Goal: Task Accomplishment & Management: Manage account settings

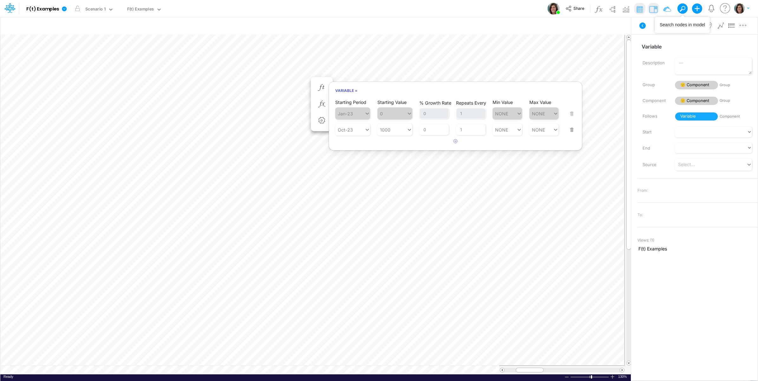
click at [739, 6] on img "button" at bounding box center [739, 8] width 10 height 10
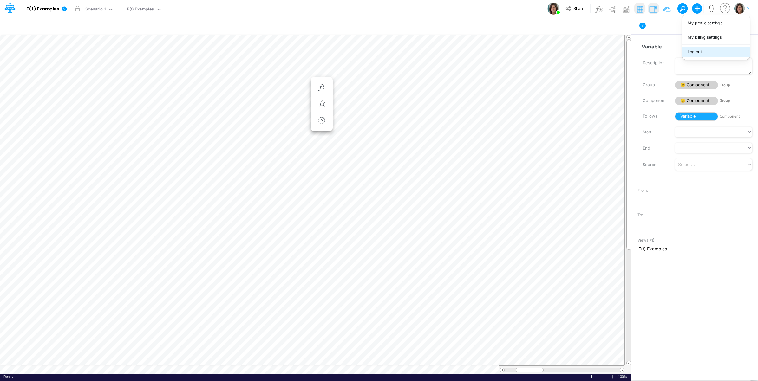
click at [695, 48] on button "Log out" at bounding box center [716, 52] width 68 height 10
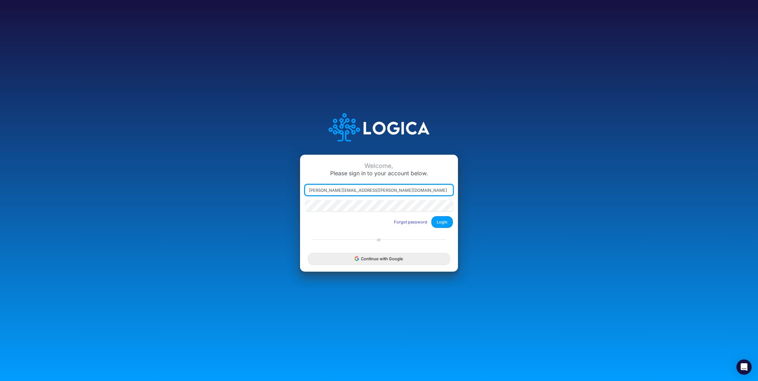
drag, startPoint x: 338, startPoint y: 192, endPoint x: 481, endPoint y: 200, distance: 143.8
click at [481, 200] on div "Welcome, Please sign in to your account below. carissa.castro@logica.cloud Forg…" at bounding box center [378, 190] width 505 height 181
type input "carissa.castro+dm@logica.cloud"
click at [449, 223] on button "Login" at bounding box center [442, 222] width 22 height 12
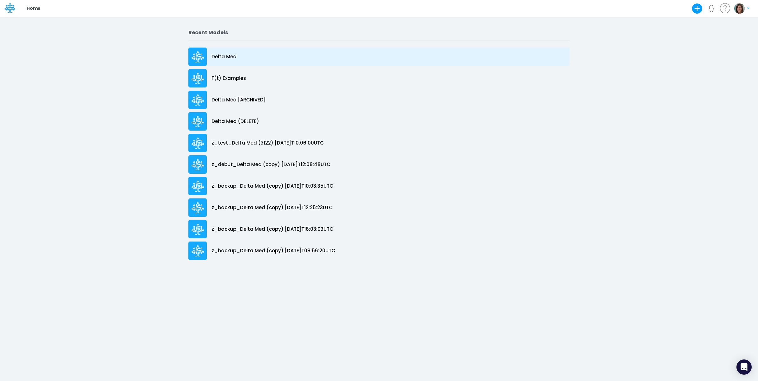
click at [249, 59] on div "Delta Med" at bounding box center [378, 57] width 381 height 18
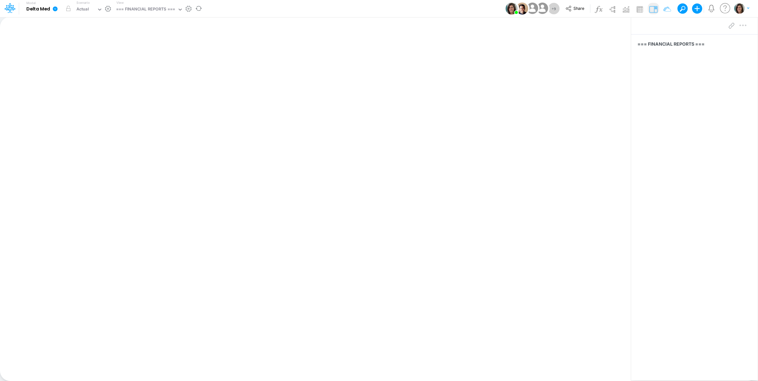
click at [56, 7] on icon at bounding box center [55, 8] width 5 height 5
click at [82, 64] on button "View model info" at bounding box center [87, 66] width 68 height 10
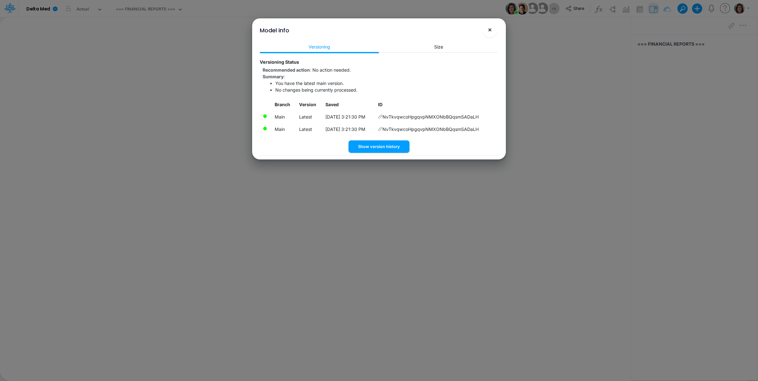
click at [487, 29] on button "×" at bounding box center [489, 29] width 15 height 15
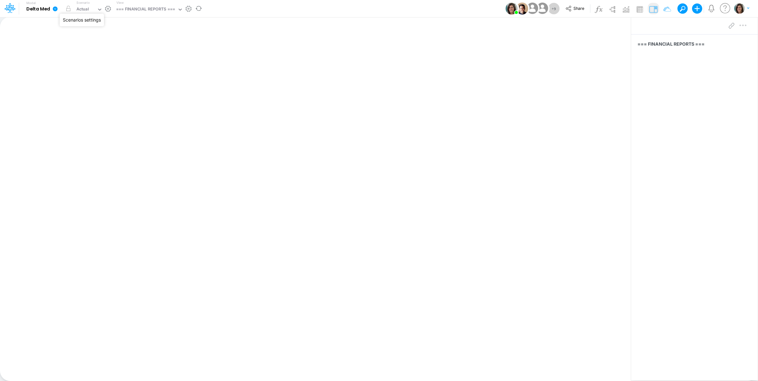
click at [109, 7] on button "button" at bounding box center [108, 8] width 7 height 7
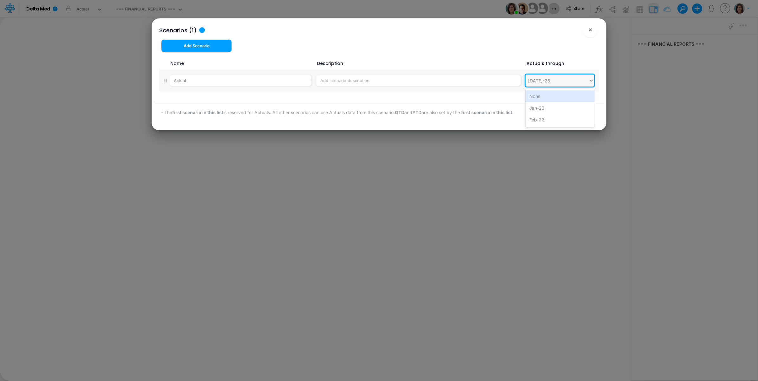
click at [581, 81] on div "Jul-25" at bounding box center [556, 80] width 63 height 10
click at [563, 54] on div "Scenarios (1) × Add Scenario Name Description Actuals through Actual option Non…" at bounding box center [378, 74] width 449 height 112
click at [589, 32] on span "×" at bounding box center [590, 30] width 4 height 8
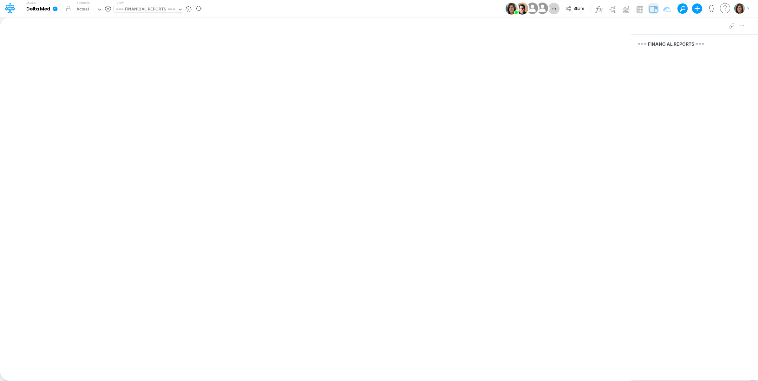
click at [152, 6] on div "=== FINANCIAL REPORTS ===" at bounding box center [145, 9] width 59 height 7
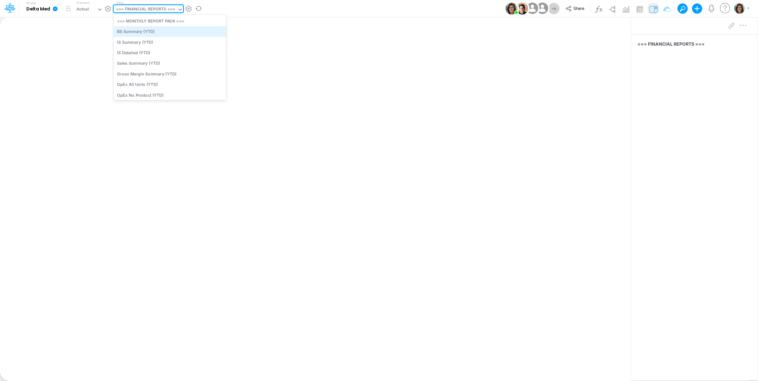
click at [142, 33] on div "BS Summary (YTD)" at bounding box center [169, 31] width 113 height 10
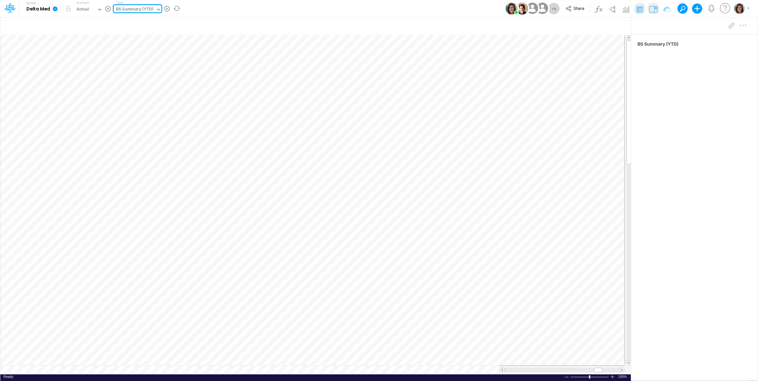
click at [281, 5] on div "Model Delta Med Edit model settings Duplicate Import QuickBooks QuickBooks Onli…" at bounding box center [379, 8] width 682 height 17
click at [129, 7] on div "BS Summary (YTD)" at bounding box center [134, 9] width 37 height 7
click at [143, 44] on div "IS Summary (YTD)" at bounding box center [169, 42] width 113 height 10
click at [231, 9] on div "Model Delta Med Edit model settings Duplicate Import QuickBooks QuickBooks Onli…" at bounding box center [379, 8] width 682 height 17
click at [151, 6] on div "IS Summary (YTD)" at bounding box center [134, 9] width 36 height 7
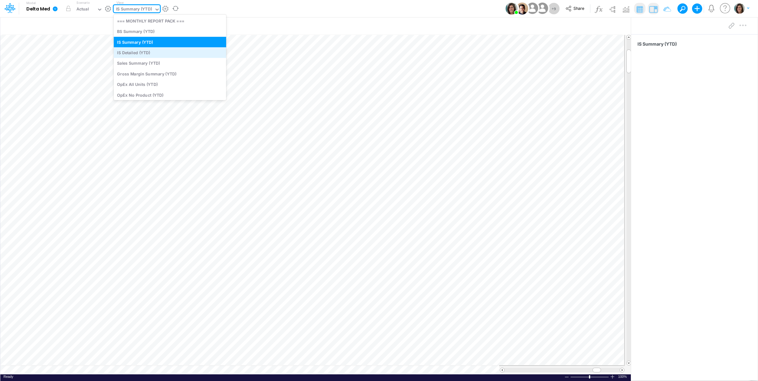
click at [151, 49] on div "IS Detailed (YTD)" at bounding box center [169, 52] width 113 height 10
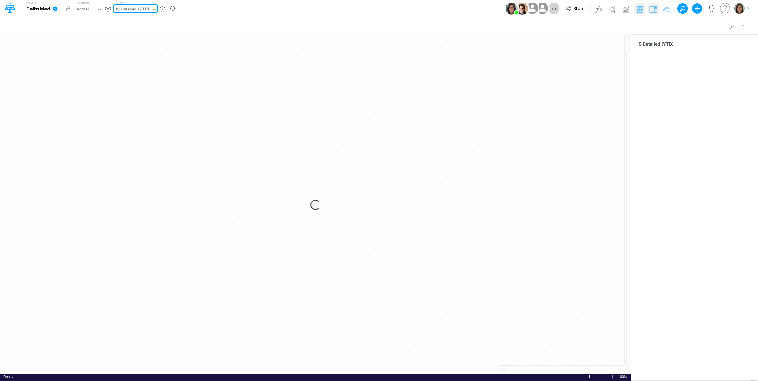
click at [231, 7] on div "Model Delta Med Edit model settings Duplicate Import QuickBooks QuickBooks Onli…" at bounding box center [379, 8] width 682 height 17
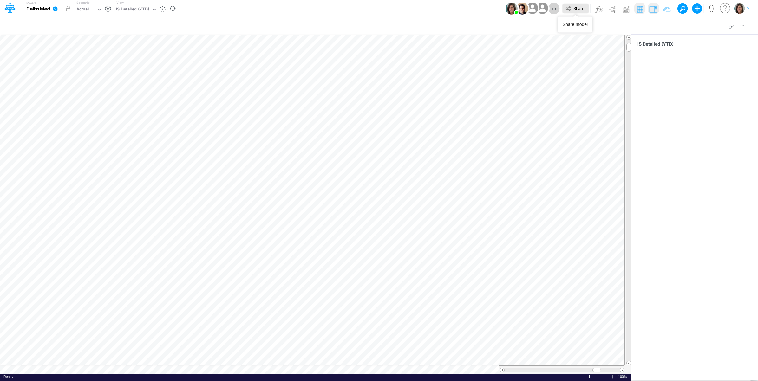
click at [582, 8] on span "Share" at bounding box center [578, 8] width 11 height 5
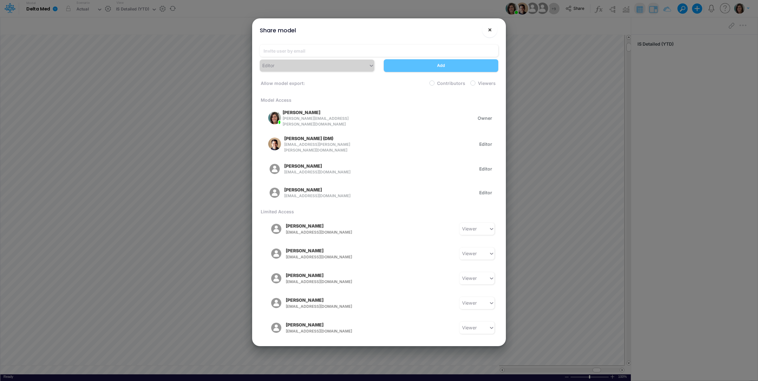
click at [488, 30] on span "×" at bounding box center [490, 30] width 4 height 8
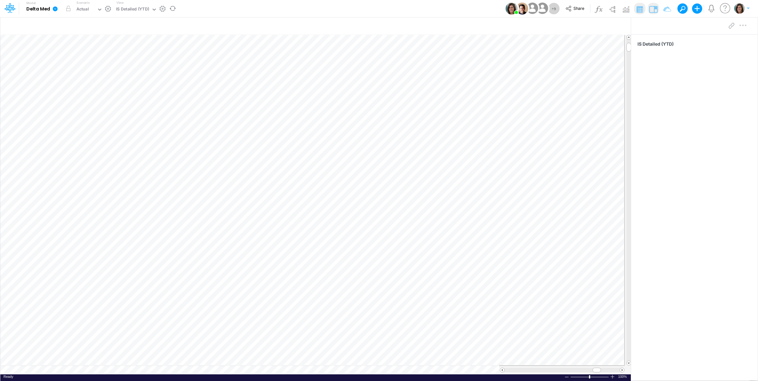
click at [199, 8] on div "Model Delta Med Edit model settings Duplicate Import QuickBooks QuickBooks Onli…" at bounding box center [379, 8] width 682 height 17
click at [55, 11] on icon at bounding box center [55, 9] width 6 height 6
click at [82, 67] on button "View model info" at bounding box center [87, 66] width 68 height 10
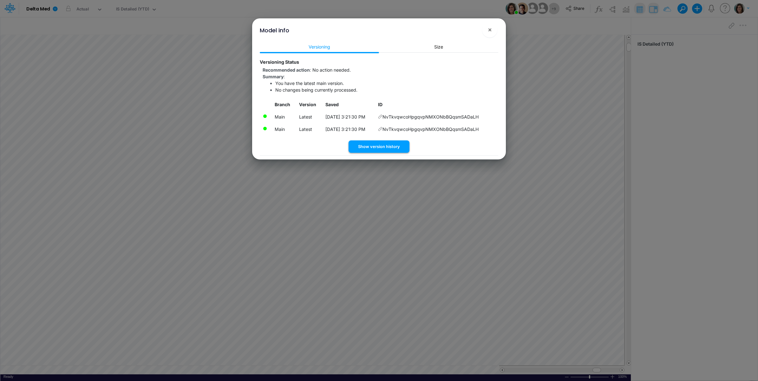
click at [389, 149] on button "Show version history" at bounding box center [378, 146] width 61 height 12
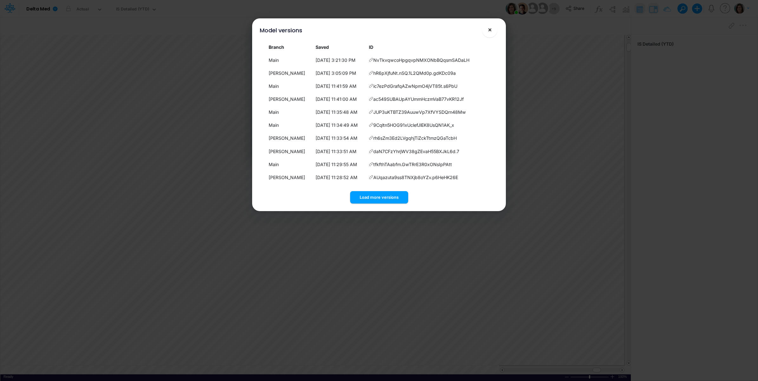
click at [493, 25] on button "×" at bounding box center [489, 29] width 15 height 15
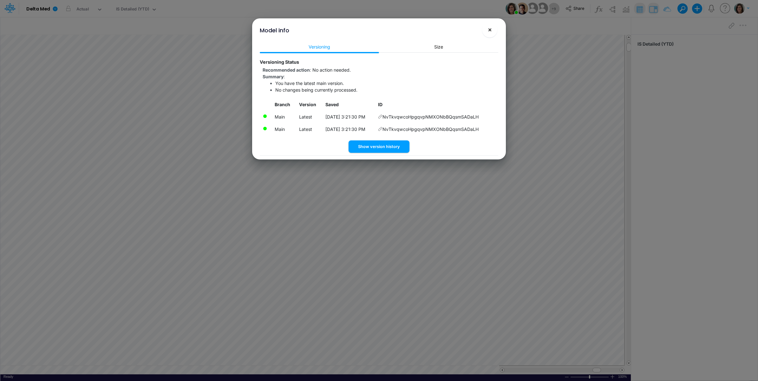
click at [490, 29] on span "×" at bounding box center [490, 30] width 4 height 8
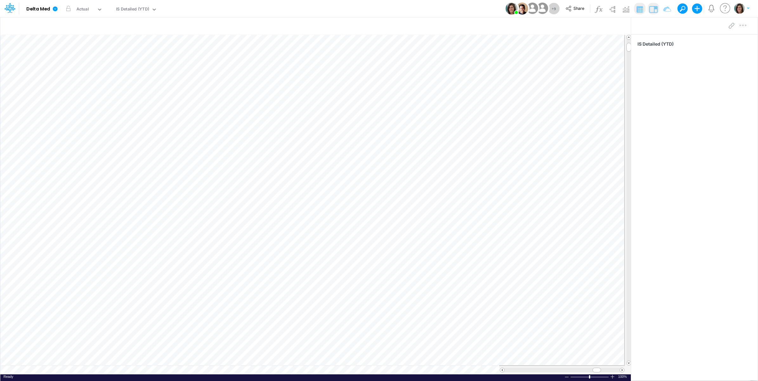
click at [264, 5] on div "Model Delta Med Edit model settings Duplicate Import QuickBooks QuickBooks Onli…" at bounding box center [379, 8] width 682 height 17
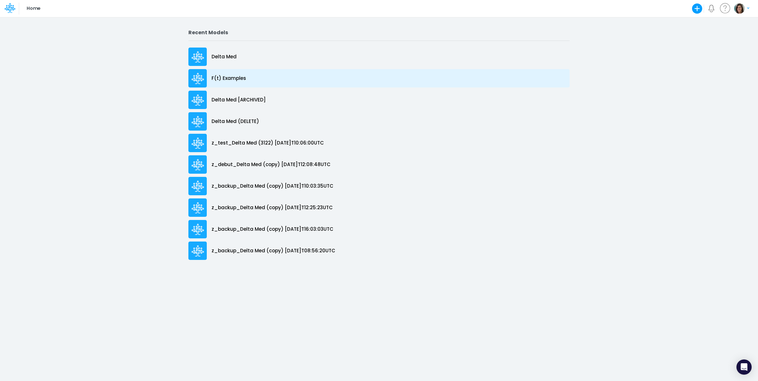
click at [253, 72] on div "F(t) Examples" at bounding box center [378, 78] width 381 height 18
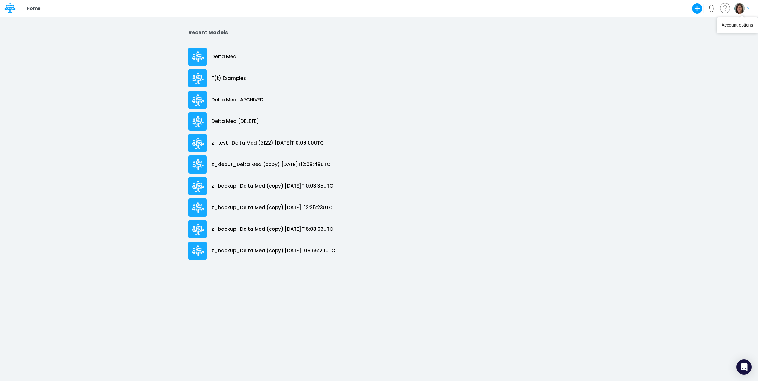
click at [742, 9] on img "button" at bounding box center [739, 8] width 10 height 10
click at [704, 47] on button "Log out" at bounding box center [716, 52] width 68 height 10
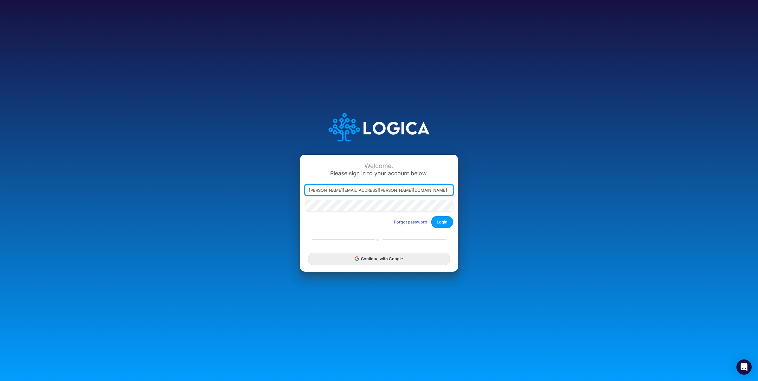
drag, startPoint x: 338, startPoint y: 190, endPoint x: 538, endPoint y: 189, distance: 199.7
click at [499, 191] on div "Welcome, Please sign in to your account below. [PERSON_NAME][EMAIL_ADDRESS][PER…" at bounding box center [378, 190] width 505 height 181
type input "[PERSON_NAME][EMAIL_ADDRESS][PERSON_NAME][DOMAIN_NAME]"
click at [442, 220] on button "Login" at bounding box center [442, 222] width 22 height 12
